Goal: Find specific page/section

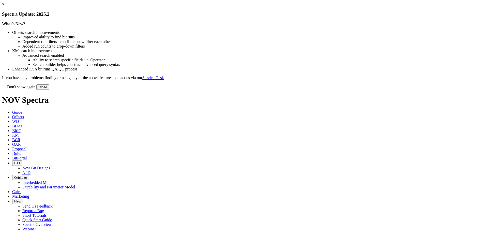
click at [49, 90] on button "Close" at bounding box center [42, 86] width 13 height 5
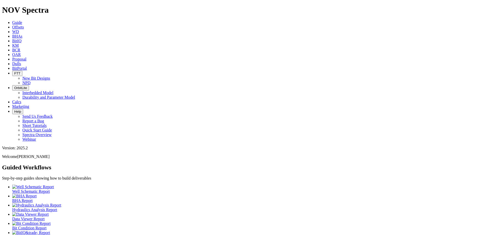
click at [12, 61] on icon at bounding box center [12, 63] width 0 height 4
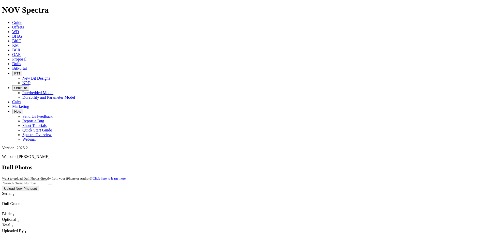
click at [47, 180] on input "text" at bounding box center [24, 182] width 45 height 5
type input "A316250"
click at [50, 184] on icon "submit" at bounding box center [50, 184] width 0 height 0
